Goal: Task Accomplishment & Management: Complete application form

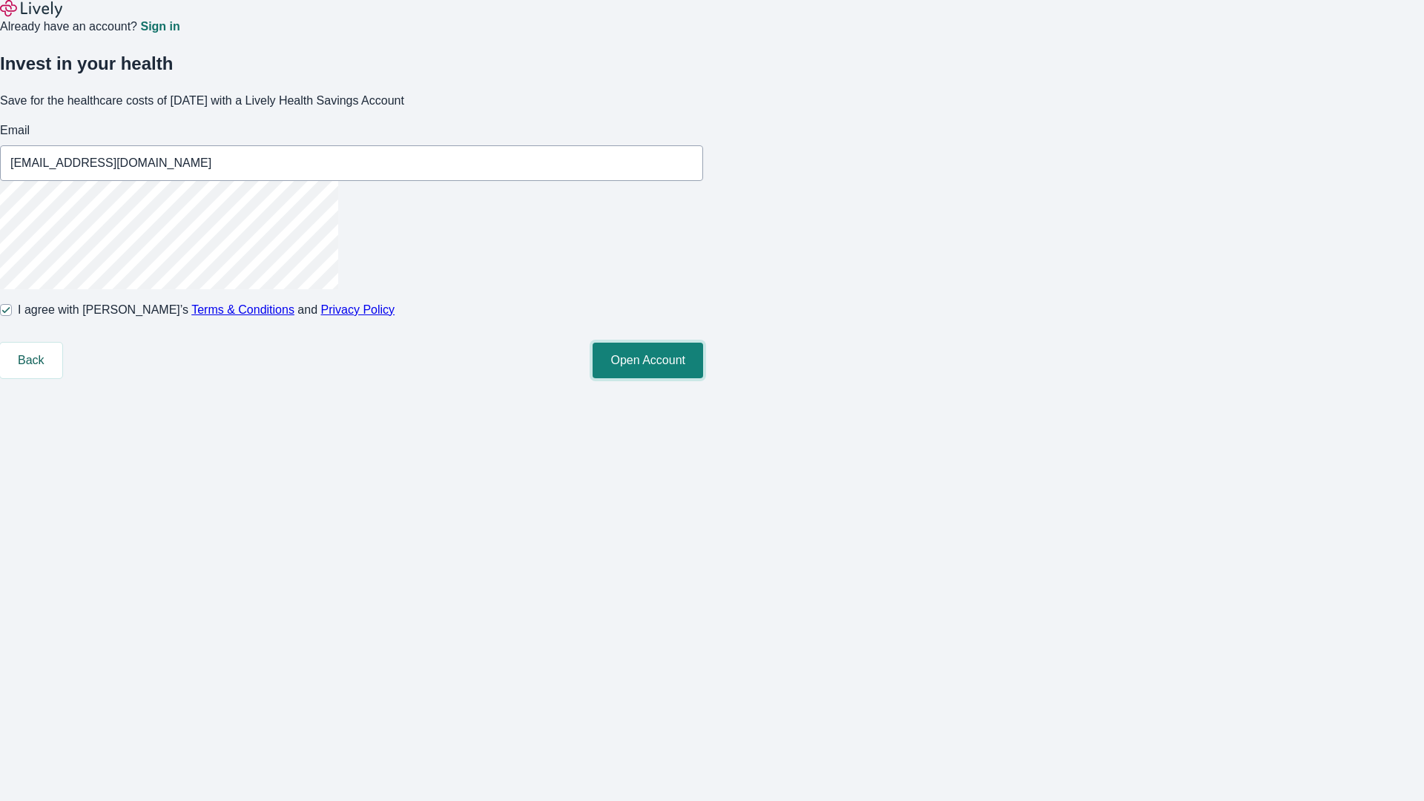
click at [703, 378] on button "Open Account" at bounding box center [648, 361] width 111 height 36
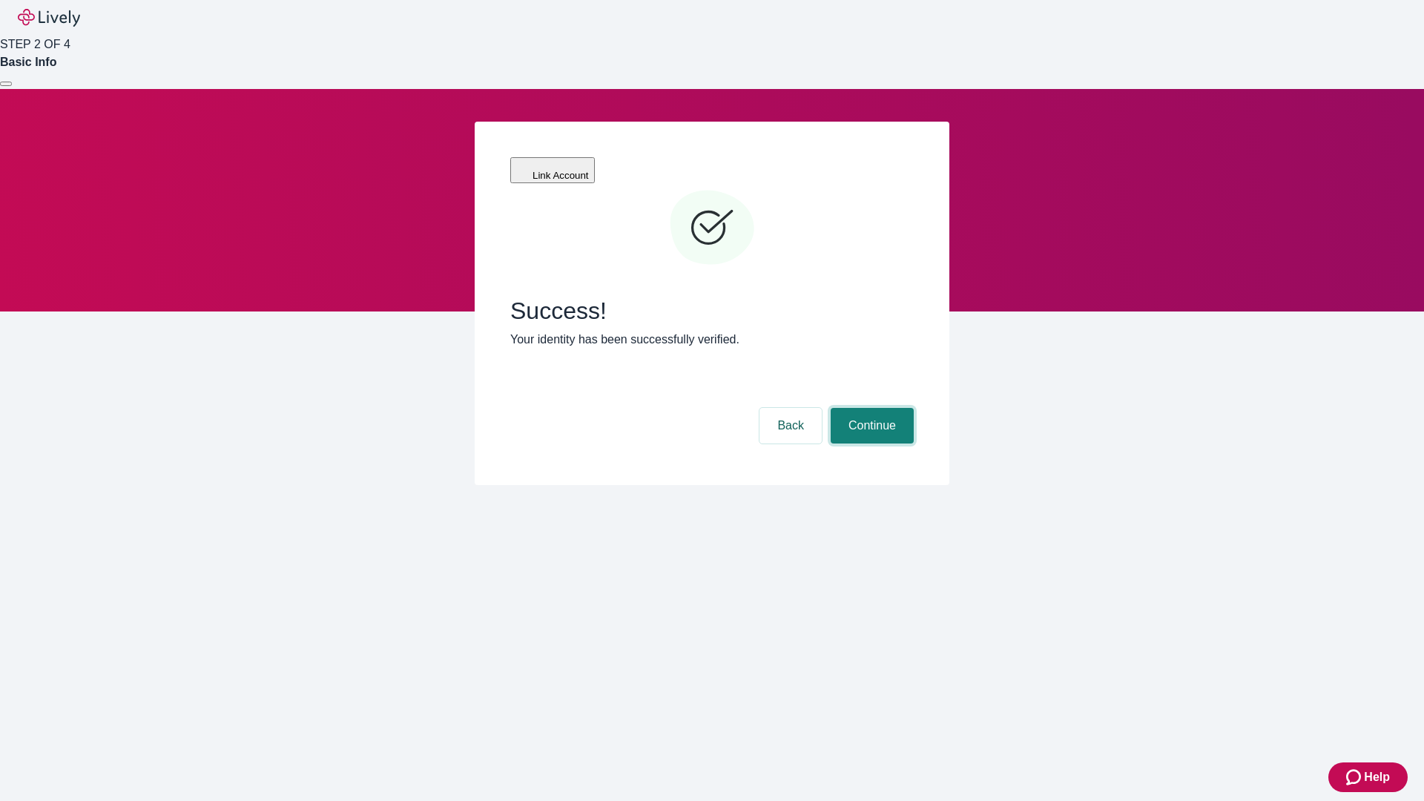
click at [870, 408] on button "Continue" at bounding box center [872, 426] width 83 height 36
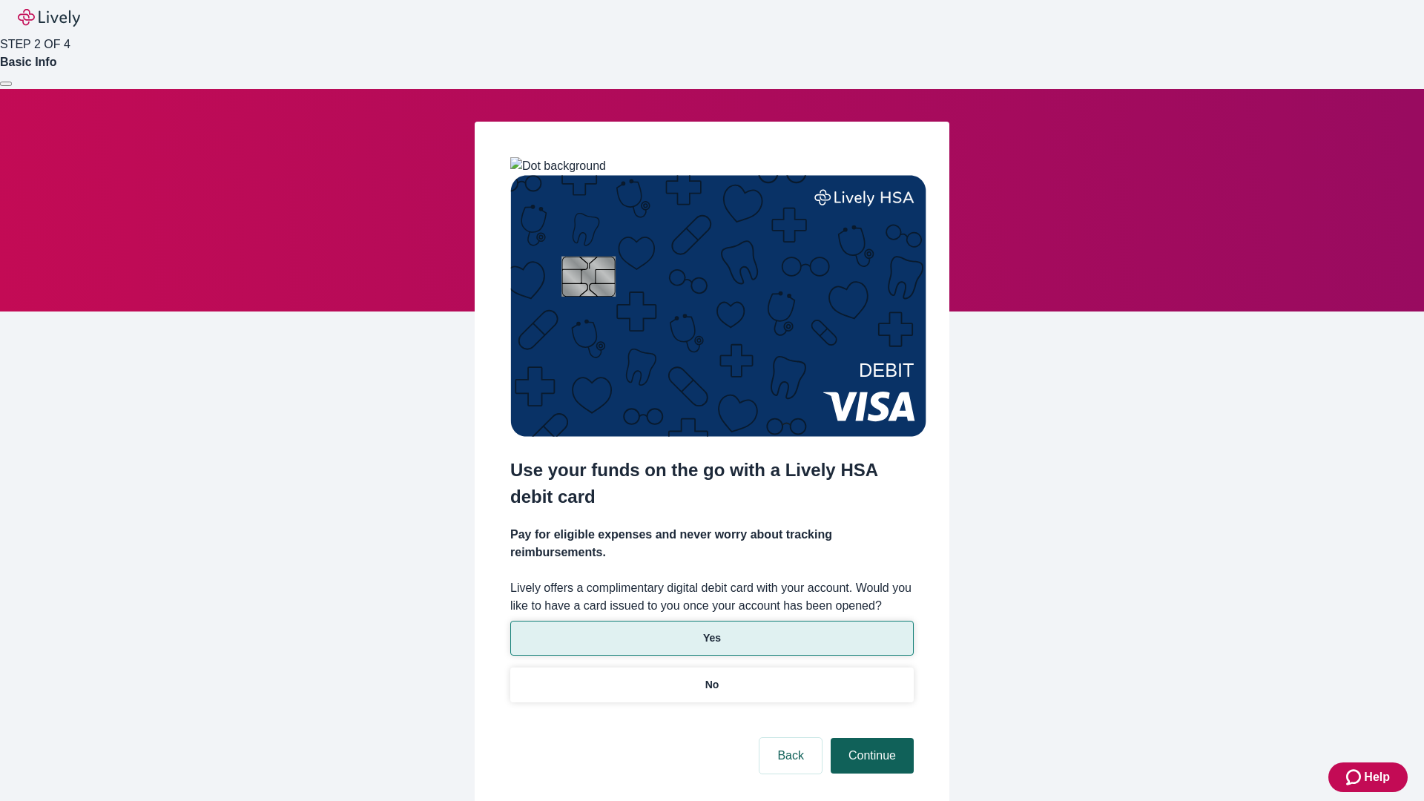
click at [711, 631] on p "Yes" at bounding box center [712, 639] width 18 height 16
click at [870, 738] on button "Continue" at bounding box center [872, 756] width 83 height 36
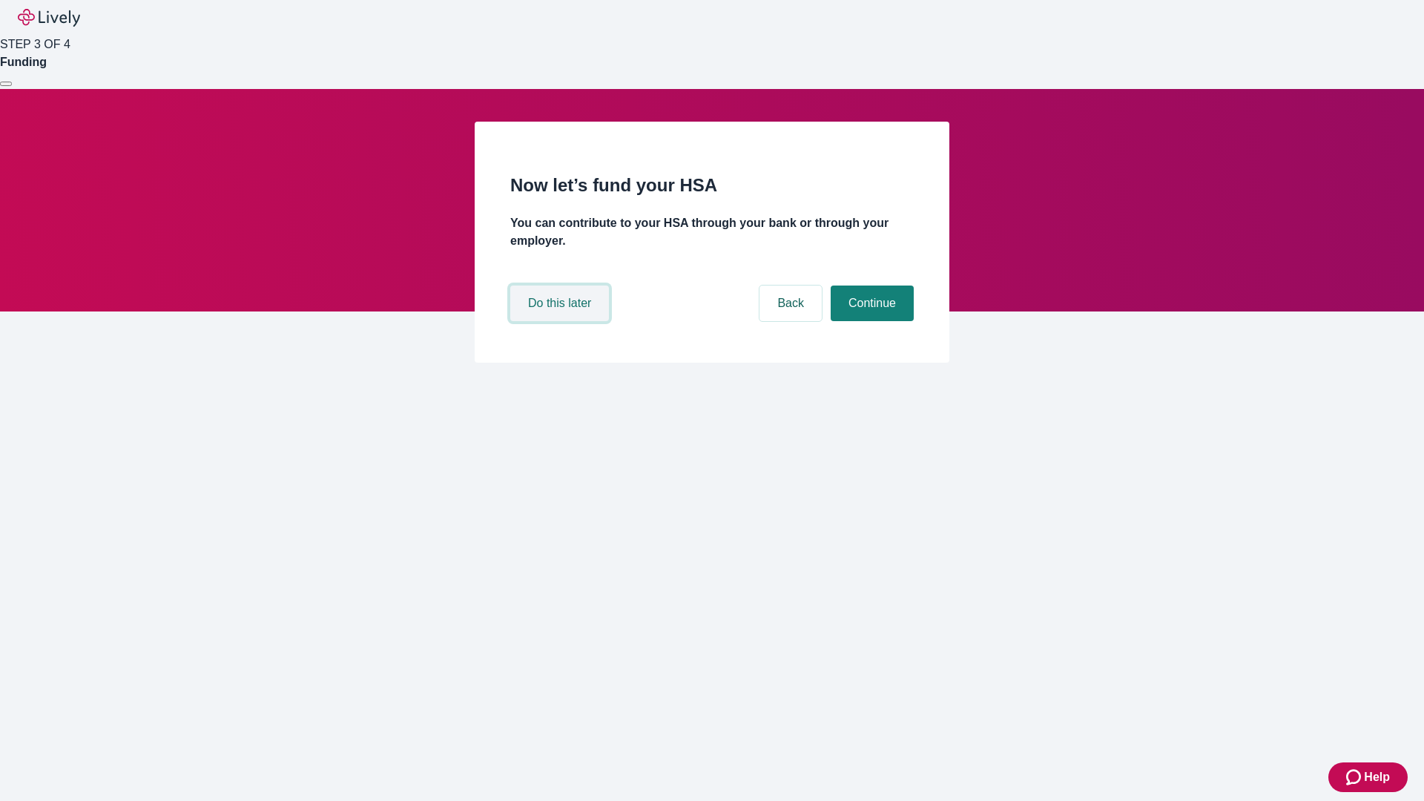
click at [562, 321] on button "Do this later" at bounding box center [559, 304] width 99 height 36
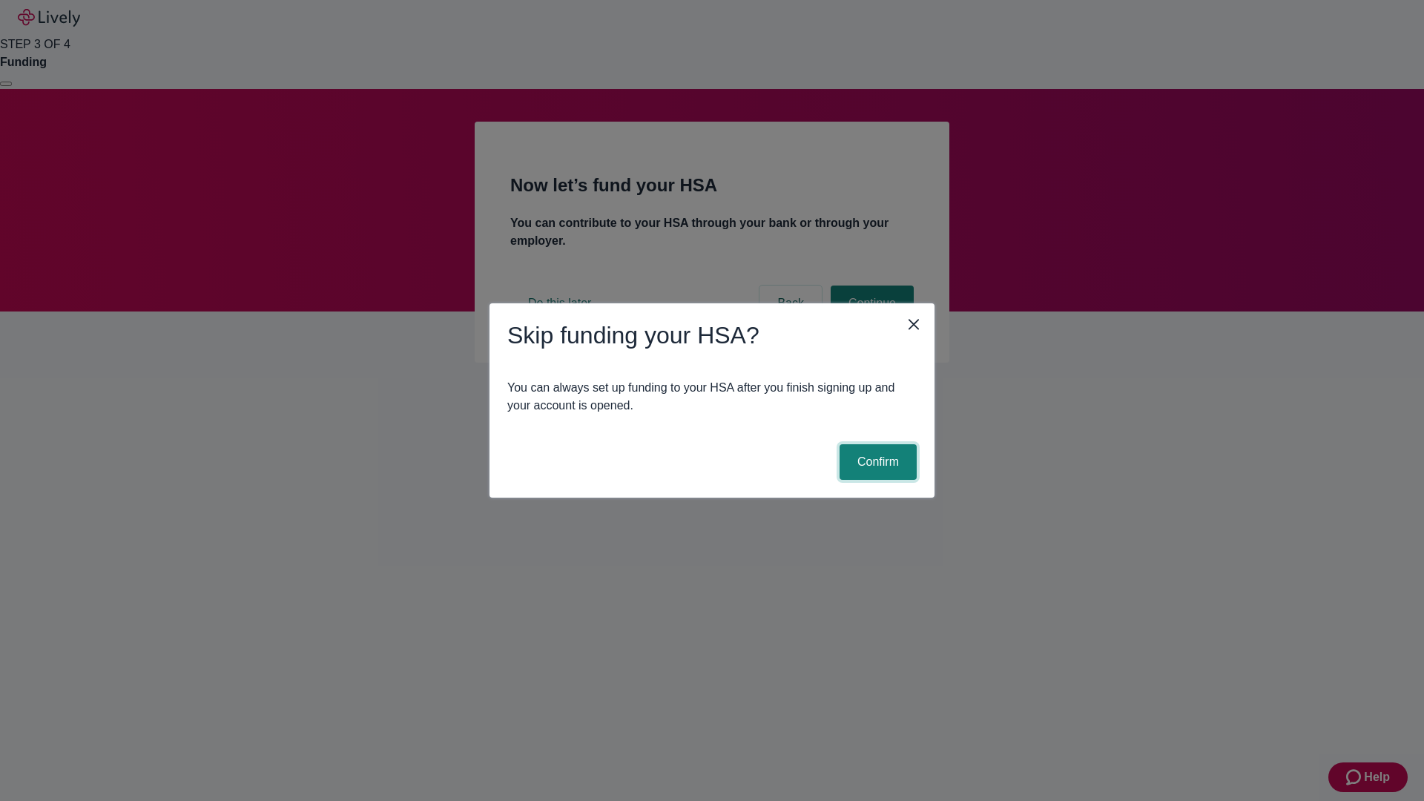
click at [876, 462] on button "Confirm" at bounding box center [878, 462] width 77 height 36
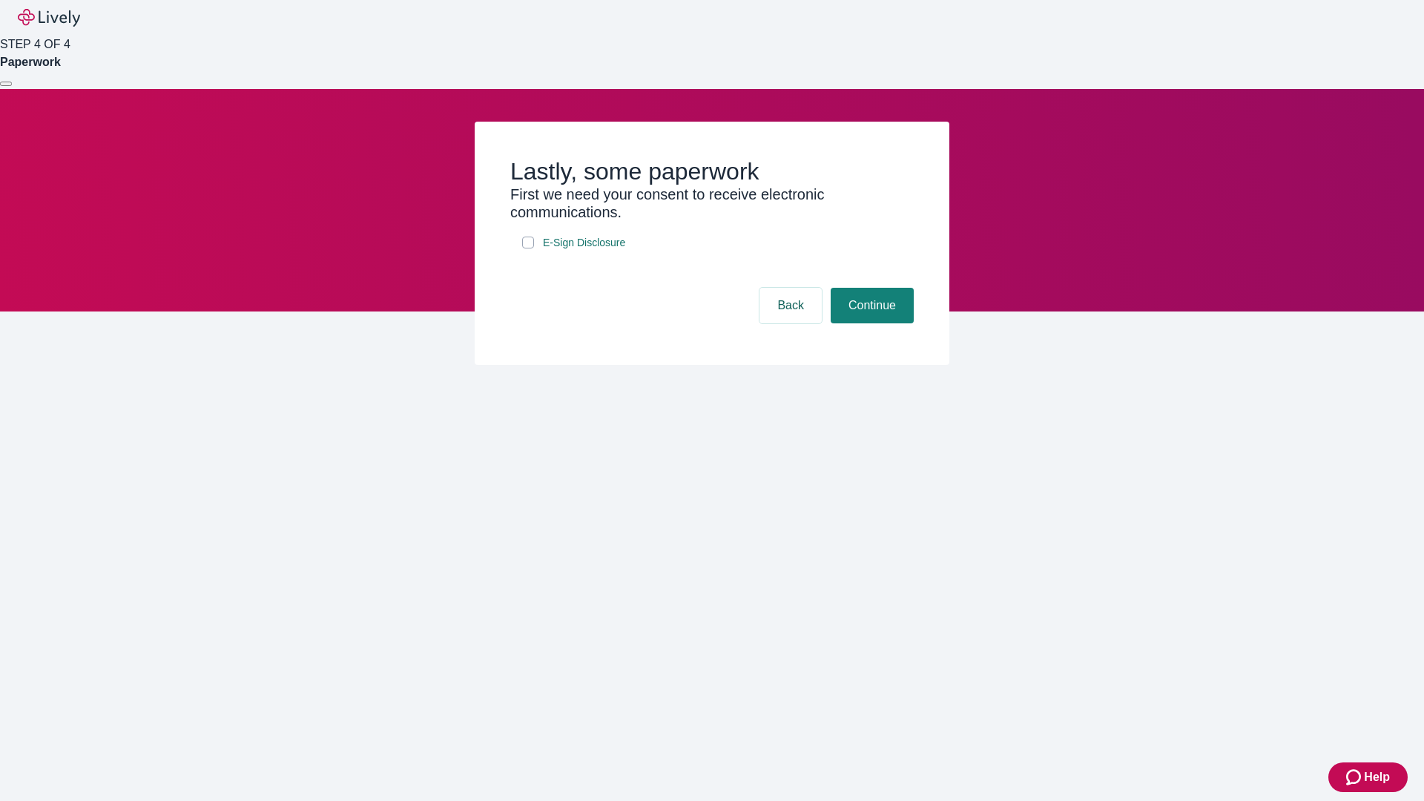
click at [528, 248] on input "E-Sign Disclosure" at bounding box center [528, 243] width 12 height 12
checkbox input "true"
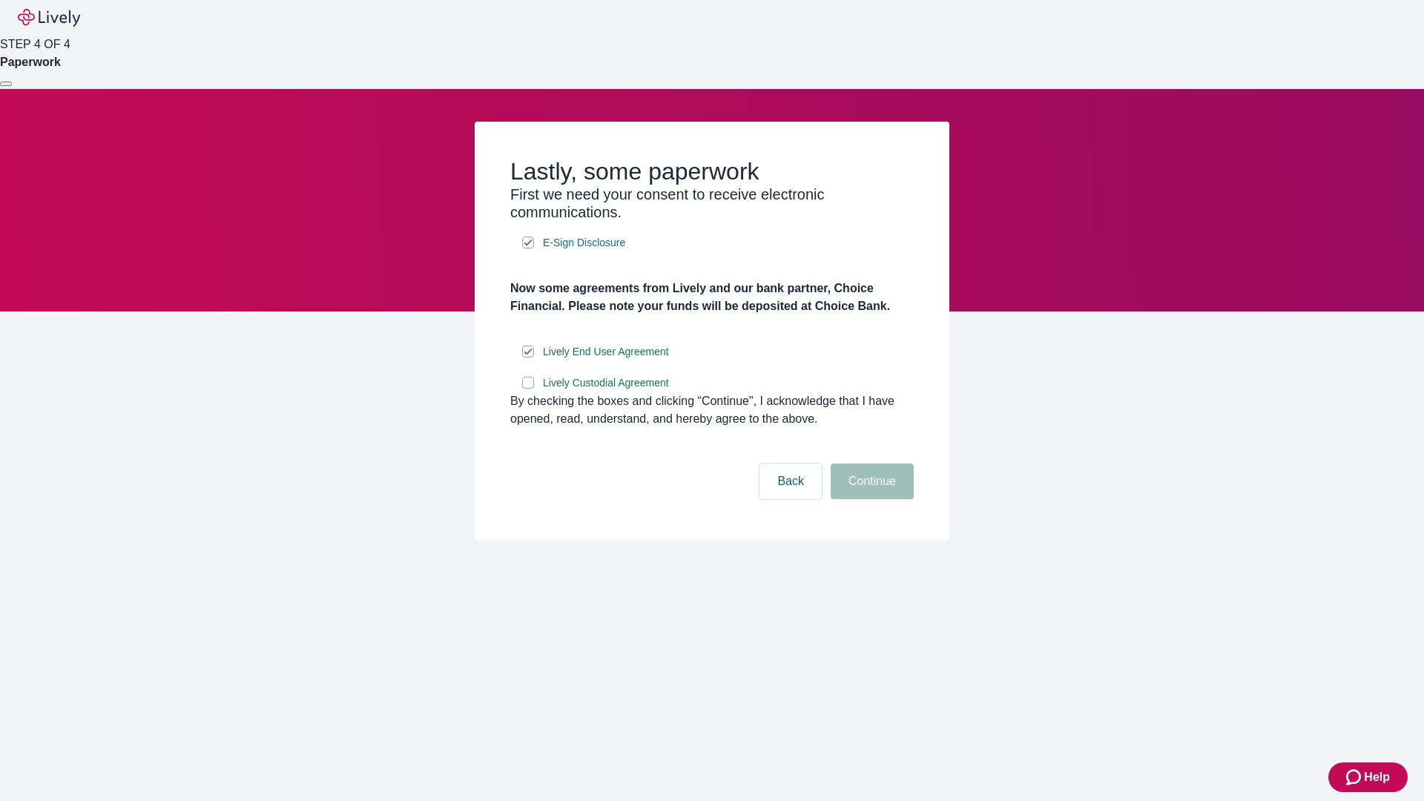
click at [528, 389] on input "Lively Custodial Agreement" at bounding box center [528, 383] width 12 height 12
checkbox input "true"
click at [870, 499] on button "Continue" at bounding box center [872, 482] width 83 height 36
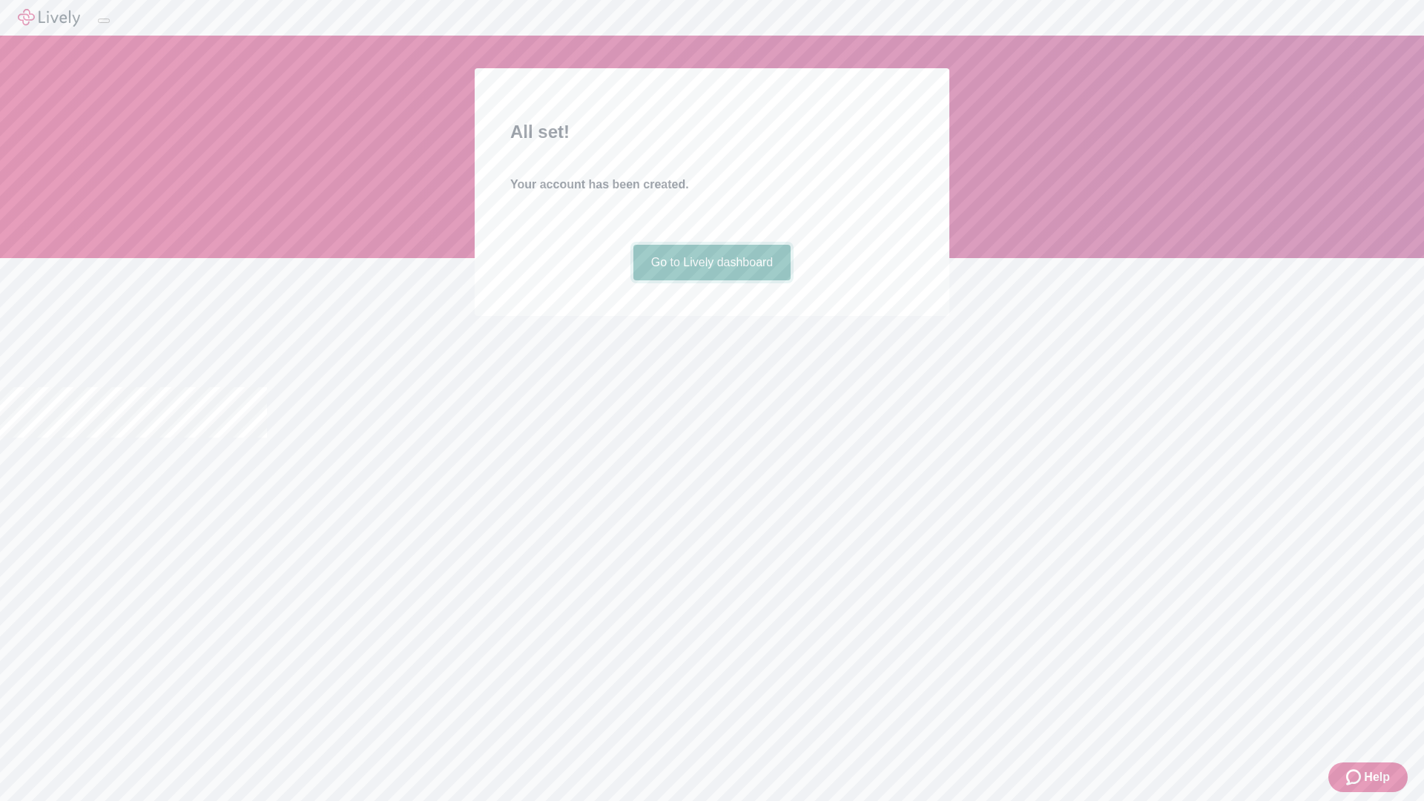
click at [711, 280] on link "Go to Lively dashboard" at bounding box center [712, 263] width 158 height 36
